Goal: Task Accomplishment & Management: Complete application form

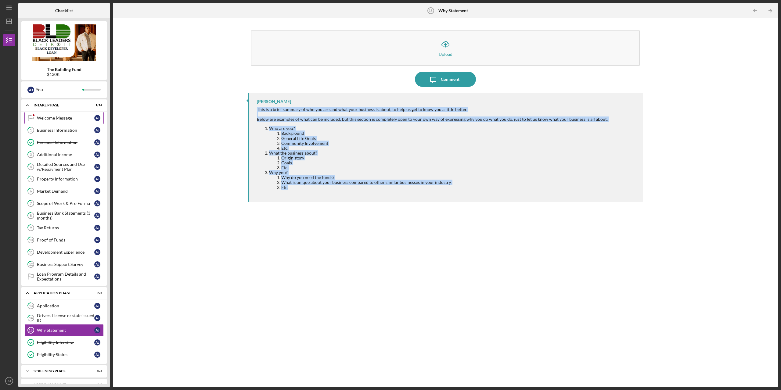
click at [73, 121] on link "Welcome Message Welcome Message A J" at bounding box center [63, 118] width 79 height 12
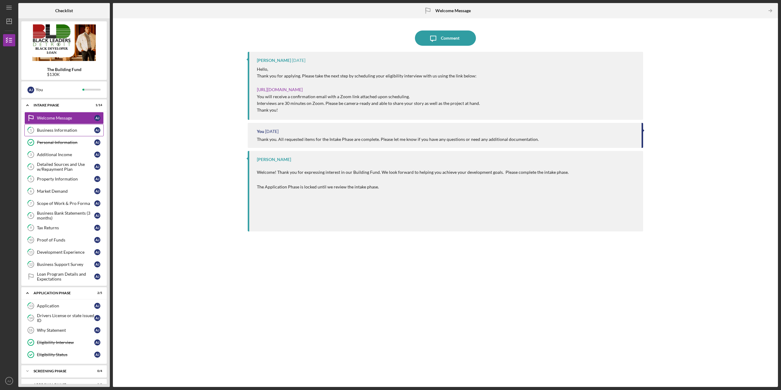
click at [74, 136] on link "1 Business Information A J" at bounding box center [63, 130] width 79 height 12
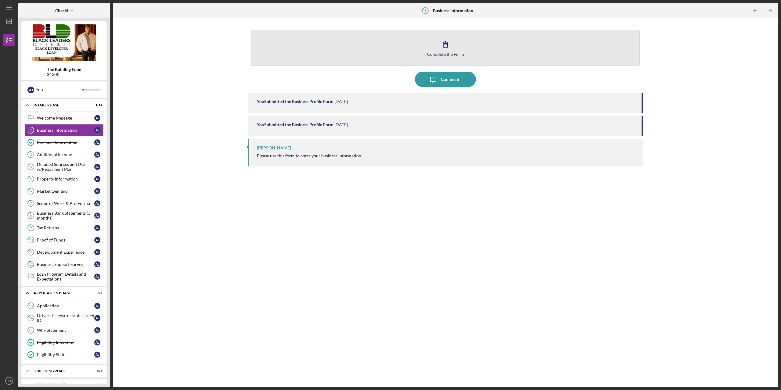
click at [421, 58] on button "Complete the Form Form" at bounding box center [445, 48] width 389 height 35
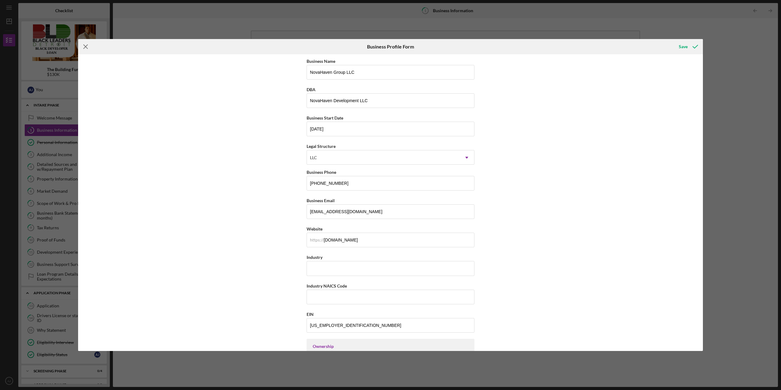
click at [85, 47] on line at bounding box center [86, 47] width 4 height 4
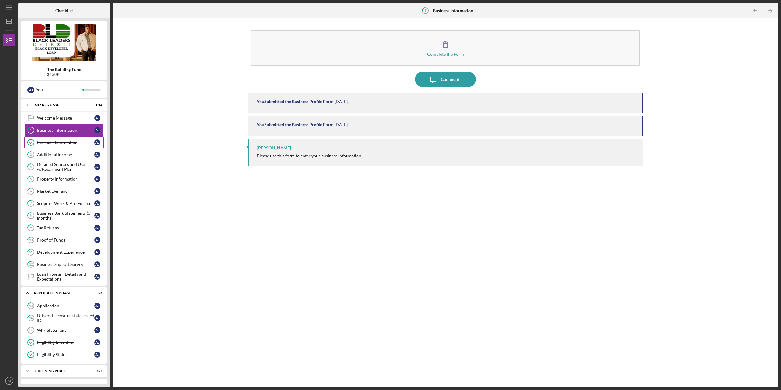
click at [61, 141] on div "Personal Information" at bounding box center [65, 142] width 57 height 5
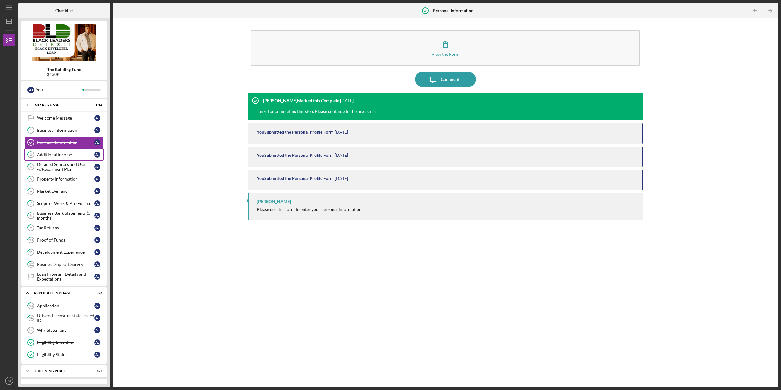
click at [71, 156] on div "Additional Income" at bounding box center [65, 154] width 57 height 5
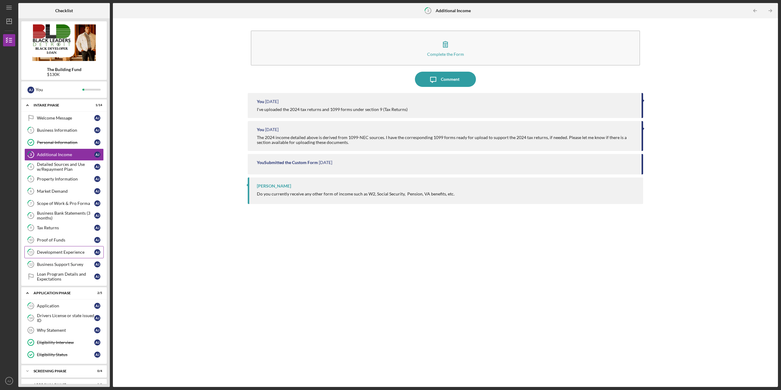
click at [71, 254] on div "Development Experience" at bounding box center [65, 252] width 57 height 5
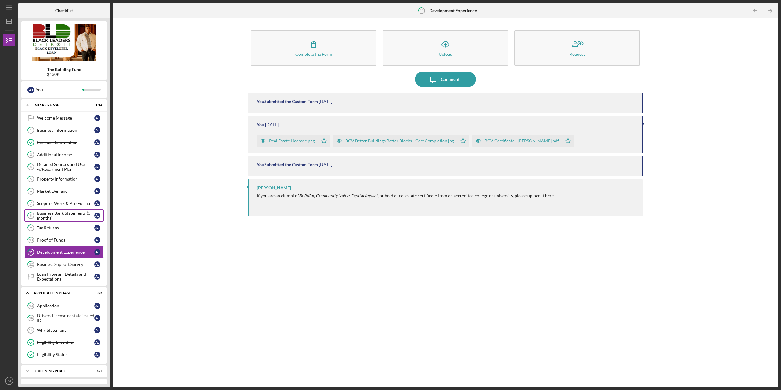
scroll to position [10, 0]
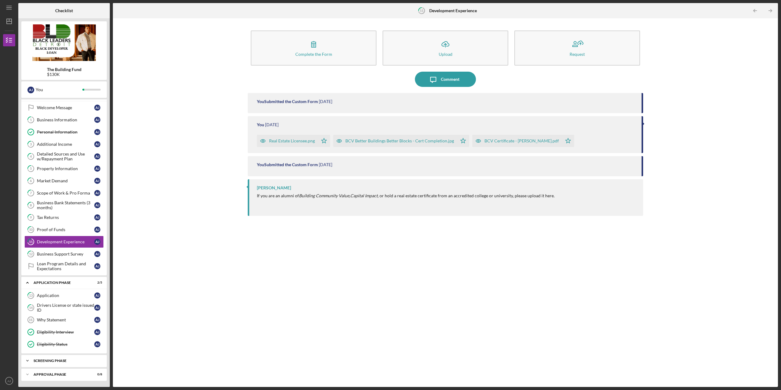
click at [36, 359] on div "Screening Phase" at bounding box center [67, 361] width 66 height 4
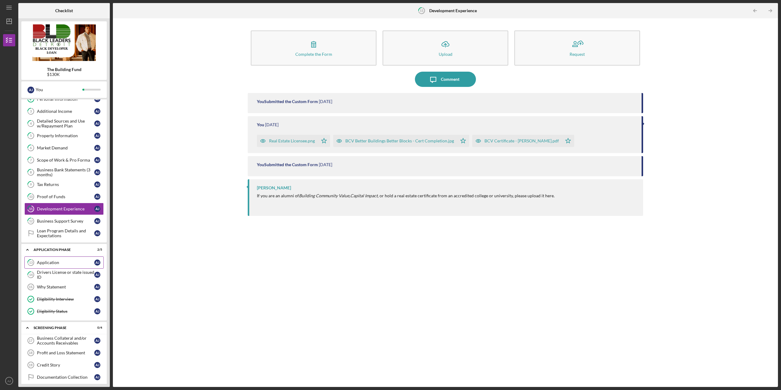
scroll to position [63, 0]
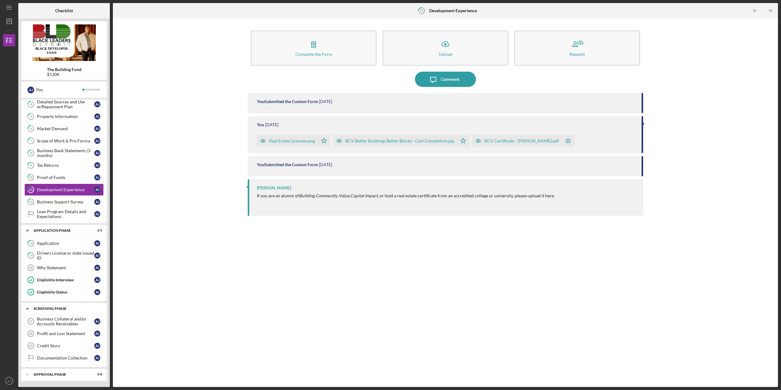
click at [32, 306] on icon "Icon/Expander" at bounding box center [27, 309] width 12 height 12
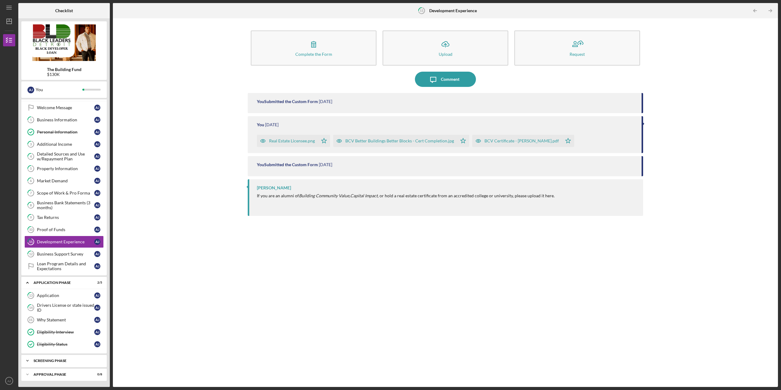
scroll to position [10, 0]
click at [354, 241] on div "You Submitted the Custom Form [DATE] You [DATE] Real Estate Licensee.png Icon/S…" at bounding box center [445, 235] width 395 height 285
